Goal: Transaction & Acquisition: Obtain resource

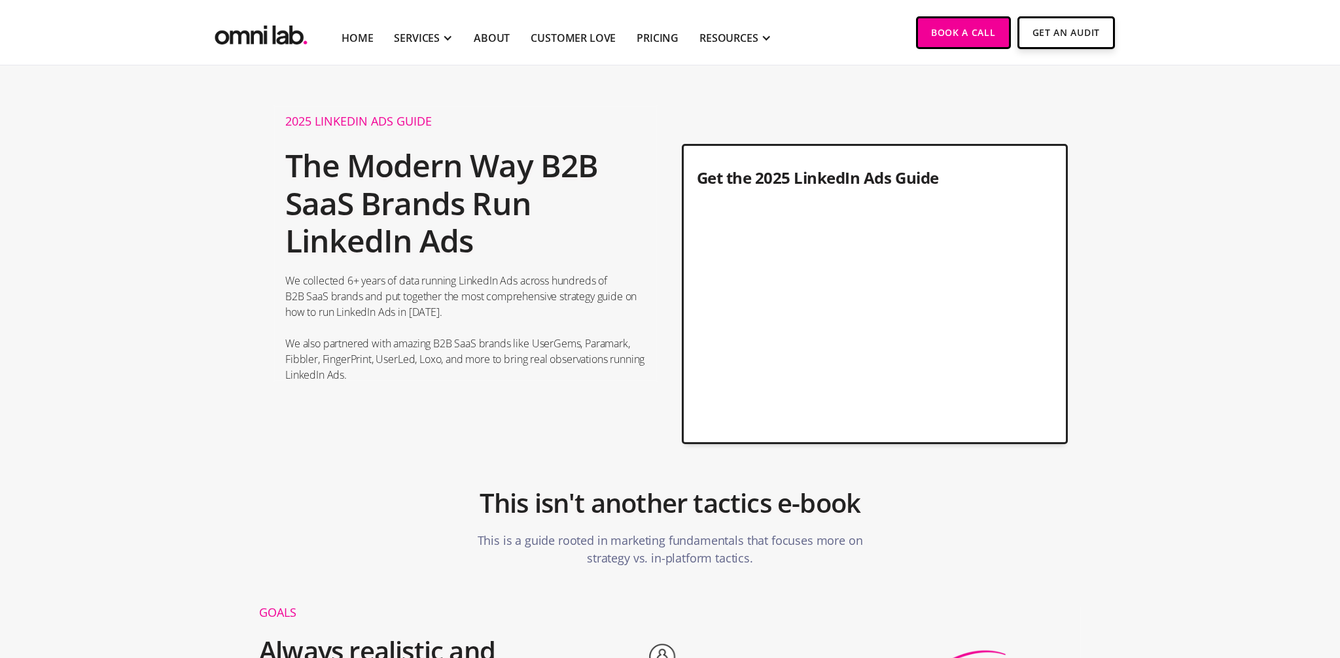
scroll to position [189, 0]
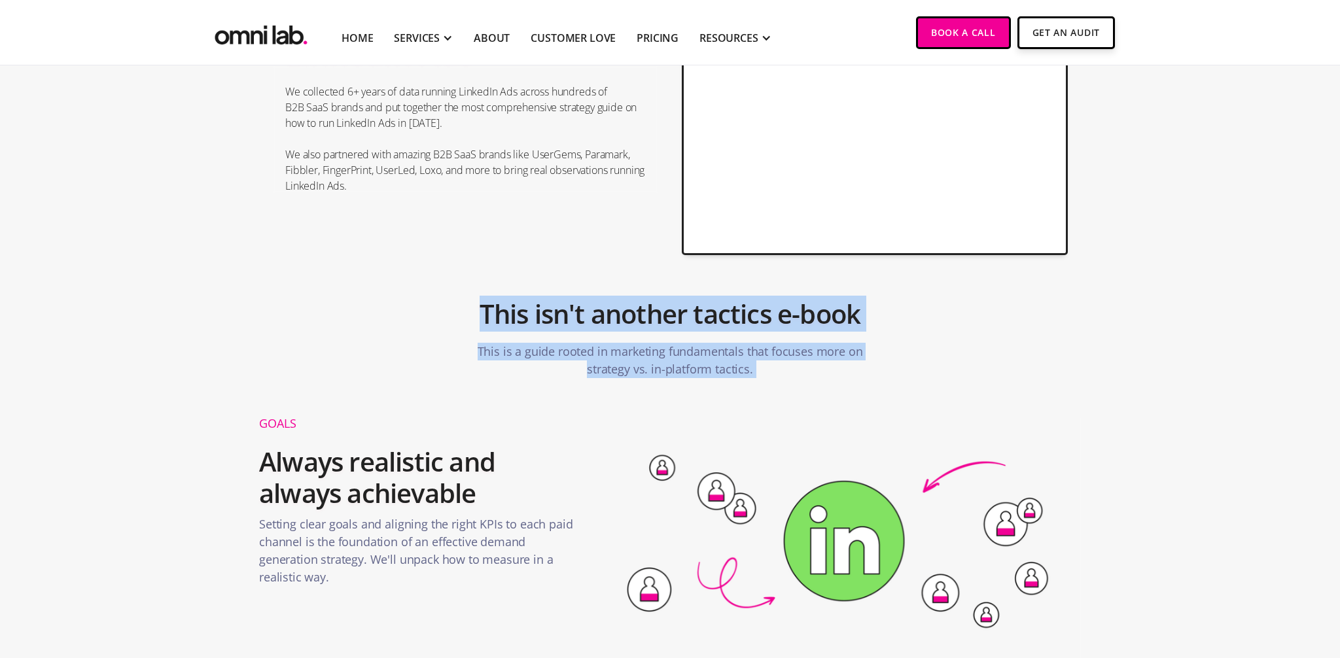
click at [451, 296] on div "This isn't another tactics e-book This is a guide rooted in marketing fundament…" at bounding box center [670, 332] width 654 height 103
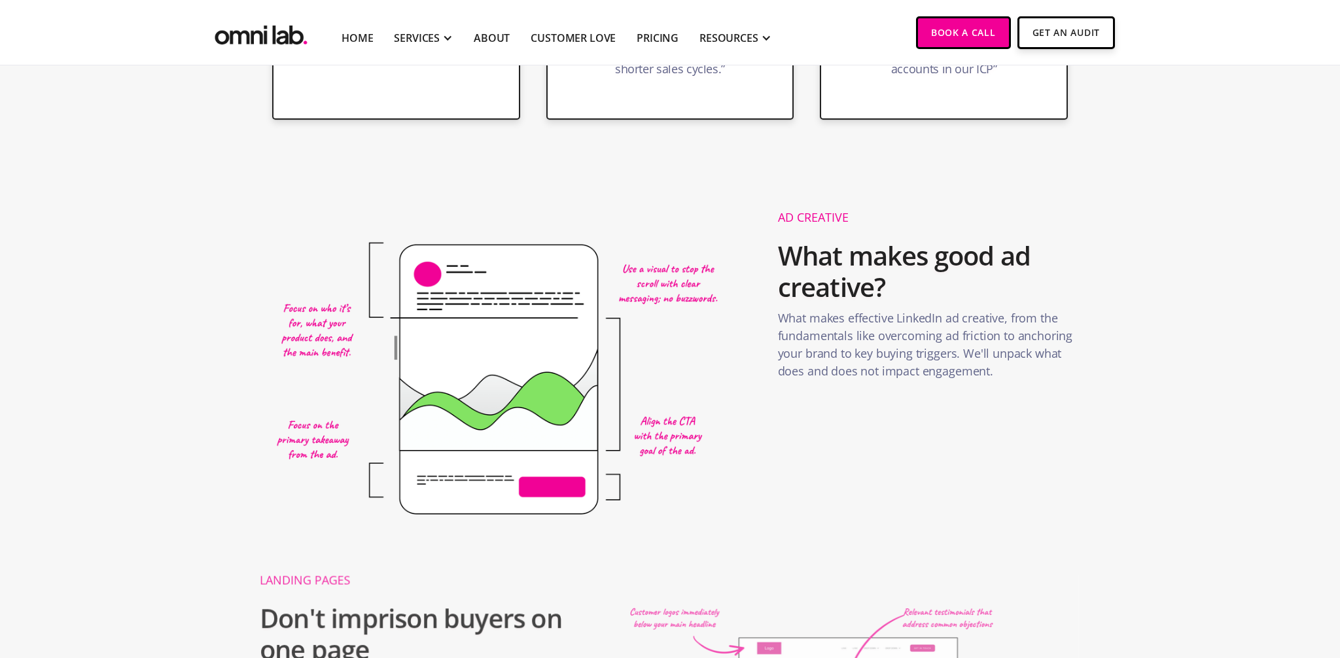
scroll to position [1394, 0]
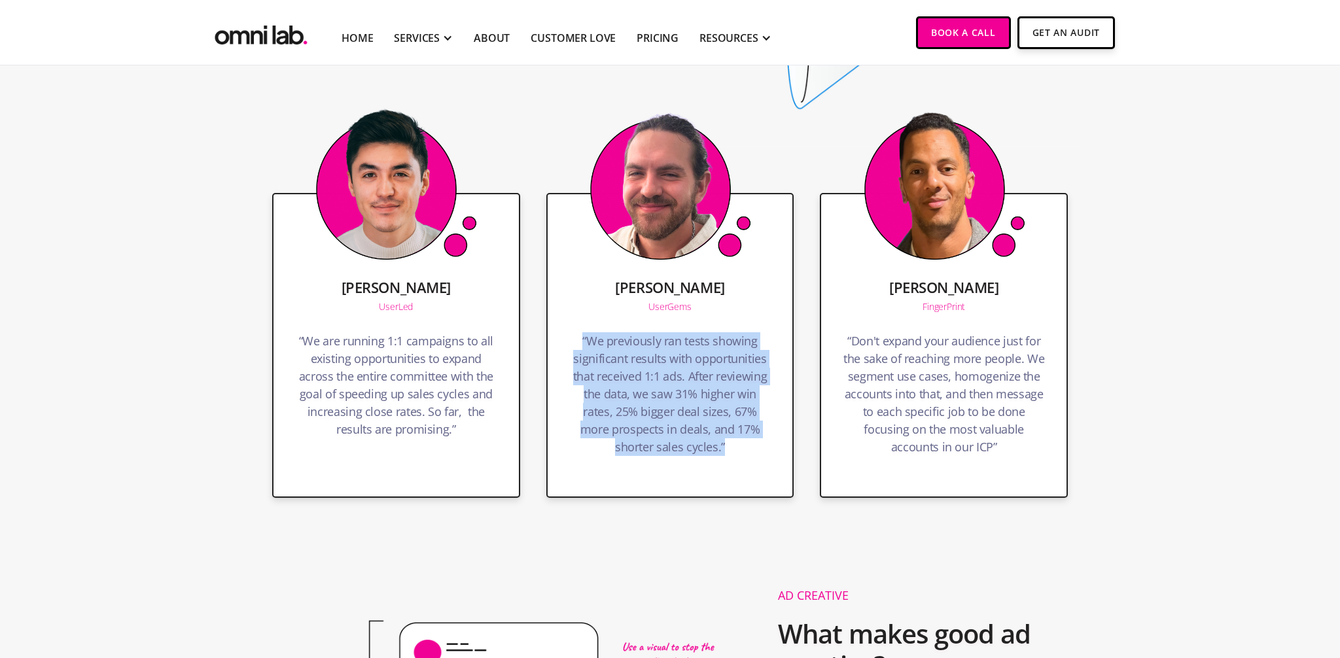
drag, startPoint x: 553, startPoint y: 315, endPoint x: 738, endPoint y: 447, distance: 227.3
click at [737, 447] on div "[PERSON_NAME] UserGems “We previously ran tests showing significant results wit…" at bounding box center [670, 345] width 248 height 304
click at [738, 447] on h4 "“We previously ran tests showing significant results with opportunities that re…" at bounding box center [669, 397] width 203 height 130
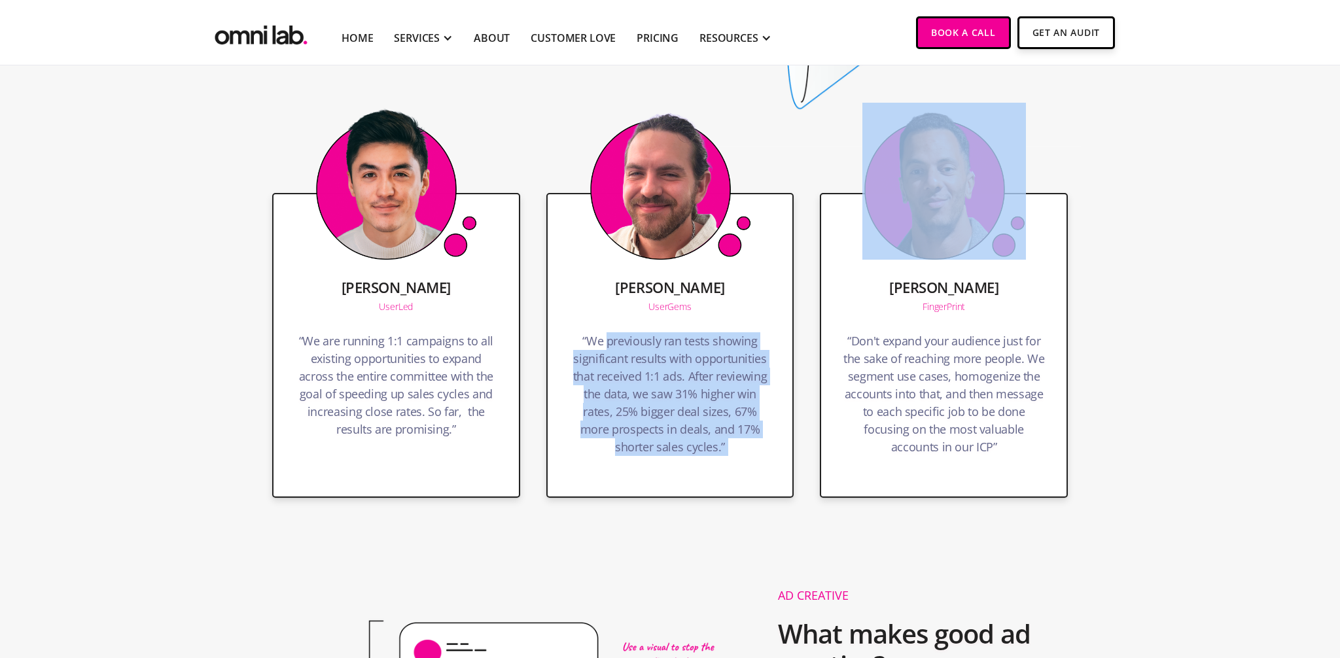
drag, startPoint x: 738, startPoint y: 447, endPoint x: 610, endPoint y: 339, distance: 167.5
click at [610, 339] on h4 "“We previously ran tests showing significant results with opportunities that re…" at bounding box center [669, 397] width 203 height 130
click at [610, 338] on h4 "“We previously ran tests showing significant results with opportunities that re…" at bounding box center [669, 397] width 203 height 130
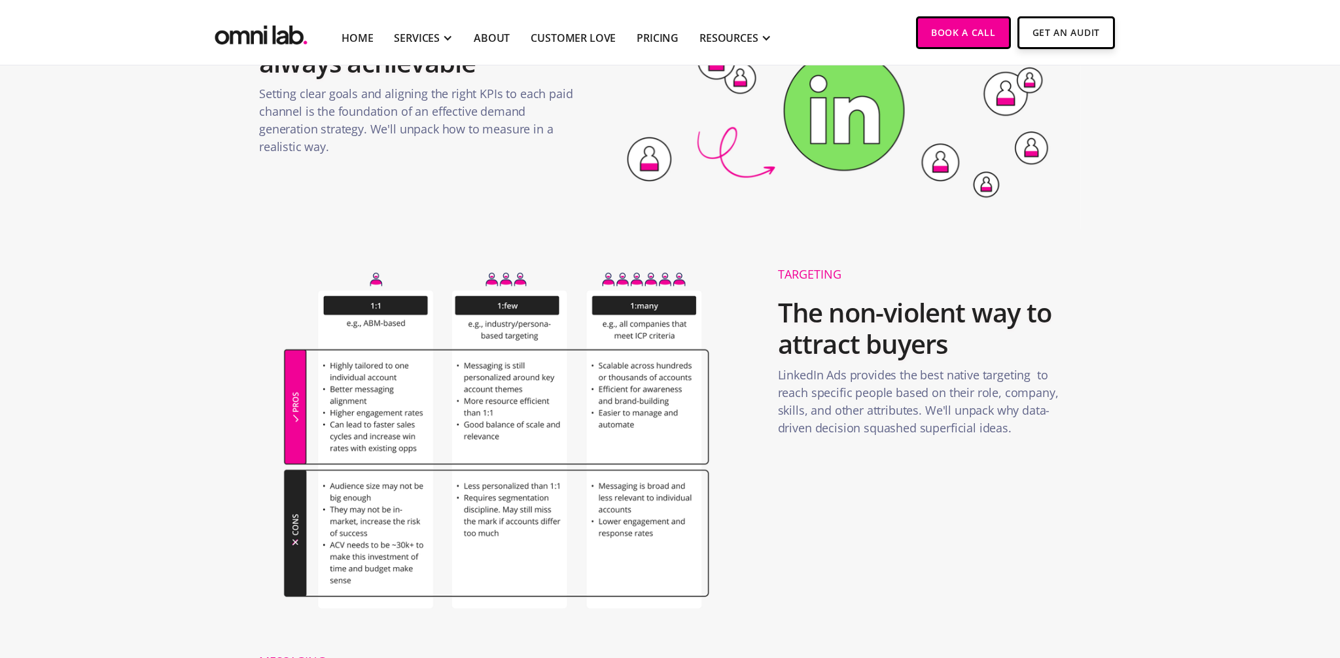
scroll to position [0, 0]
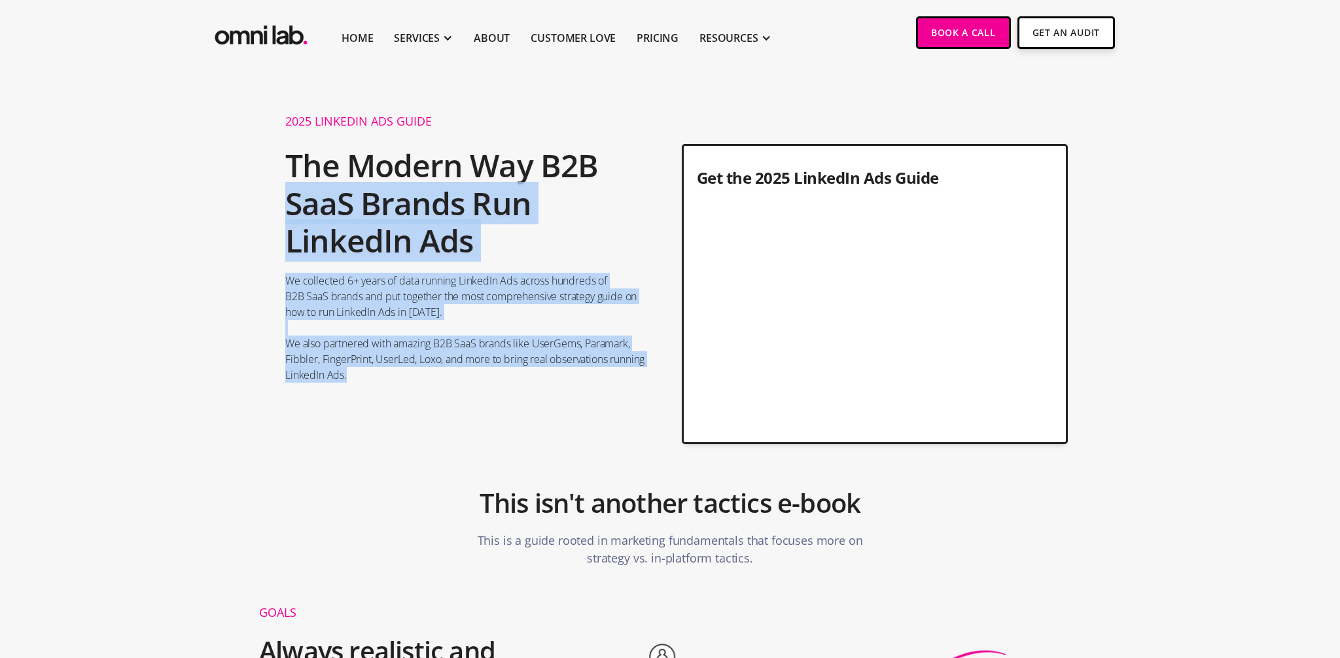
drag, startPoint x: 272, startPoint y: 204, endPoint x: 540, endPoint y: 381, distance: 321.1
click at [540, 381] on div "2025 Linkedin Ads Guide The Modern Way B2B SaaS Brands Run LinkedIn Ads We coll…" at bounding box center [465, 244] width 387 height 278
click at [540, 381] on p "We collected 6+ years of data running LinkedIn Ads across hundreds of B2B SaaS …" at bounding box center [465, 328] width 360 height 110
